Goal: Information Seeking & Learning: Learn about a topic

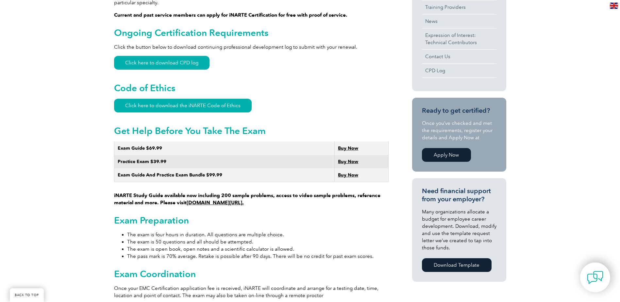
scroll to position [294, 0]
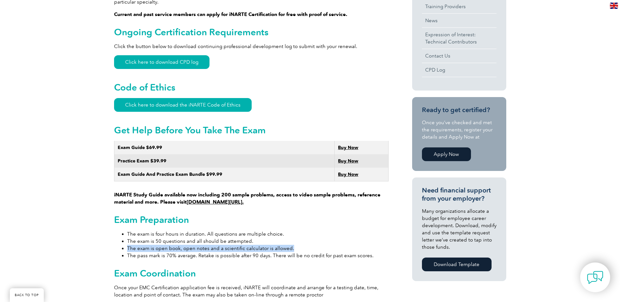
drag, startPoint x: 124, startPoint y: 240, endPoint x: 293, endPoint y: 239, distance: 169.1
click at [293, 239] on ul "The exam is four hours in duration. All questions are multiple choice. The exam…" at bounding box center [251, 245] width 275 height 29
click at [293, 245] on li "The exam is open book, open notes and a scientific calculator is allowed." at bounding box center [258, 248] width 262 height 7
click at [287, 245] on li "The exam is open book, open notes and a scientific calculator is allowed." at bounding box center [258, 248] width 262 height 7
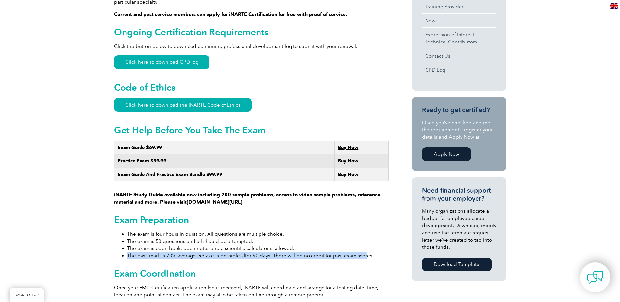
drag, startPoint x: 126, startPoint y: 247, endPoint x: 361, endPoint y: 247, distance: 235.1
click at [361, 247] on ul "The exam is four hours in duration. All questions are multiple choice. The exam…" at bounding box center [251, 245] width 275 height 29
drag, startPoint x: 361, startPoint y: 247, endPoint x: 319, endPoint y: 247, distance: 42.5
click at [319, 252] on li "The pass mark is 70% average. Retake is possible after 90 days. There will be n…" at bounding box center [258, 255] width 262 height 7
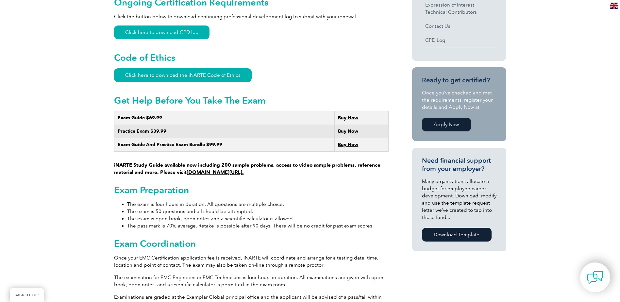
scroll to position [360, 0]
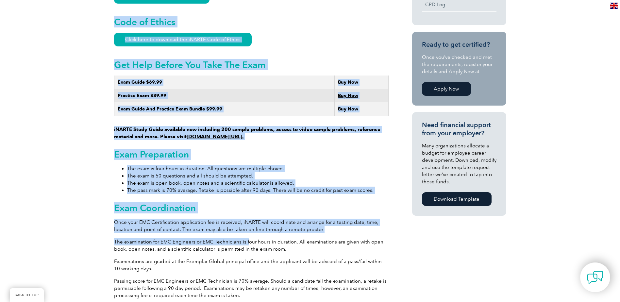
drag, startPoint x: 112, startPoint y: 233, endPoint x: 247, endPoint y: 235, distance: 134.4
click at [247, 235] on div "General Overview iNARTE Electromagnetic Compatibility (EMC/EMI) Certification T…" at bounding box center [310, 235] width 620 height 896
click at [247, 238] on p "The examination for EMC Engineers or EMC Technicians is four hours in duration.…" at bounding box center [251, 245] width 275 height 14
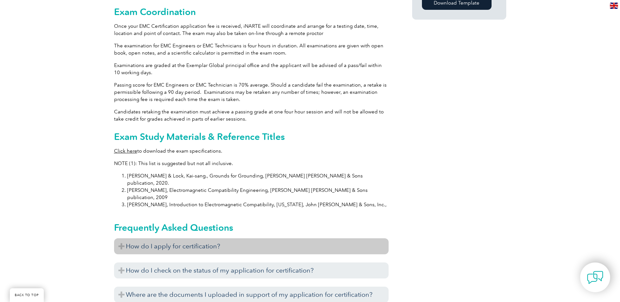
scroll to position [523, 0]
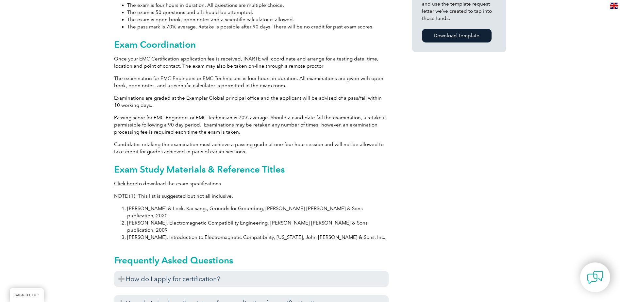
click at [129, 181] on link "Click here" at bounding box center [125, 184] width 23 height 6
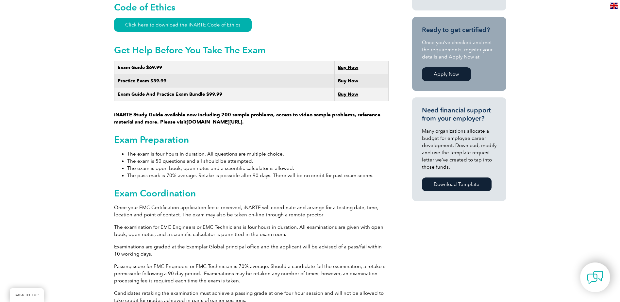
scroll to position [360, 0]
